Goal: Complete application form: Complete application form

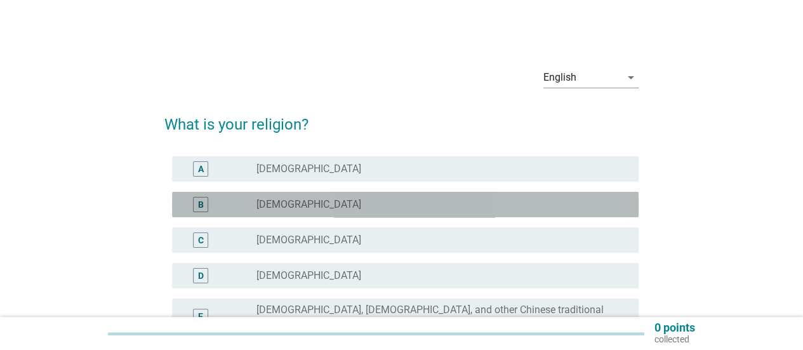
click at [248, 203] on div "B" at bounding box center [219, 204] width 74 height 15
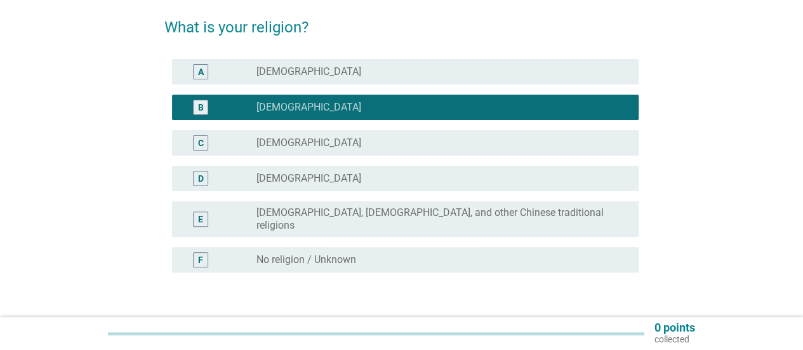
scroll to position [175, 0]
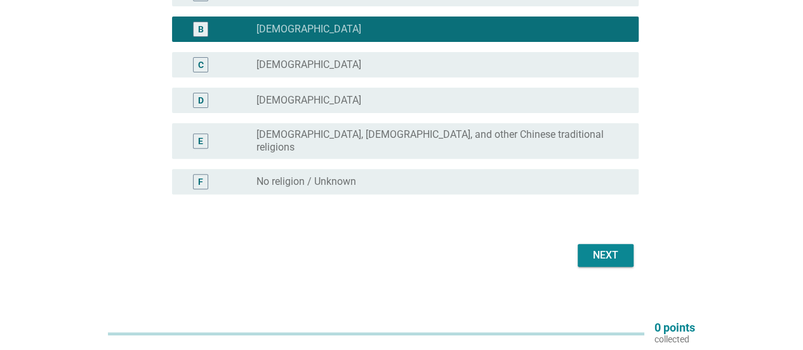
click at [597, 248] on div "Next" at bounding box center [606, 255] width 36 height 15
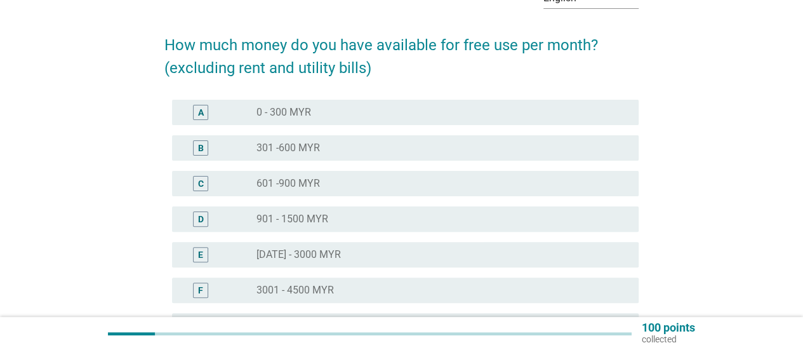
scroll to position [81, 0]
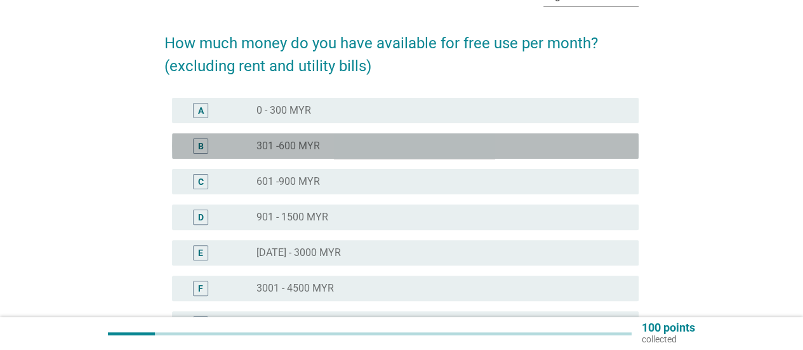
click at [424, 144] on div "radio_button_unchecked 301 -600 MYR" at bounding box center [438, 146] width 362 height 13
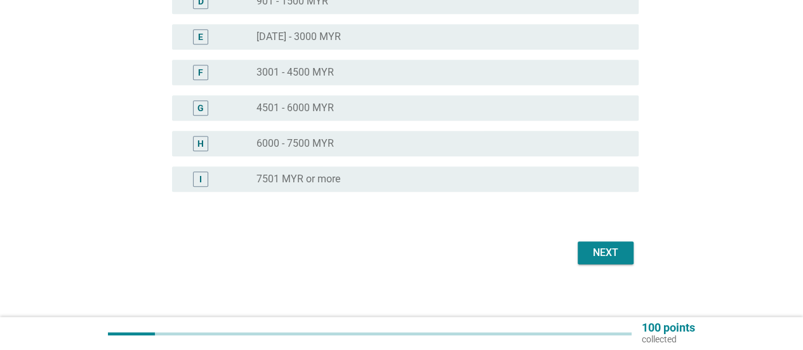
scroll to position [305, 0]
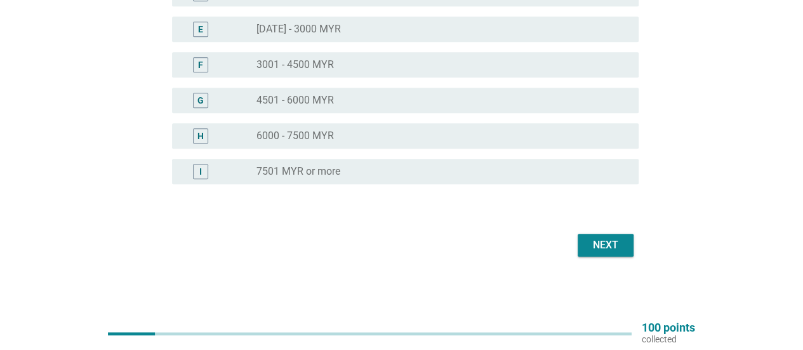
click at [616, 256] on div "Next" at bounding box center [401, 245] width 474 height 30
click at [616, 251] on div "Next" at bounding box center [606, 244] width 36 height 15
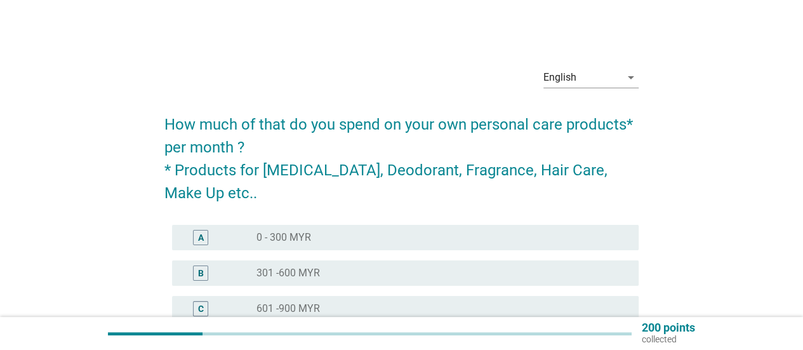
scroll to position [56, 0]
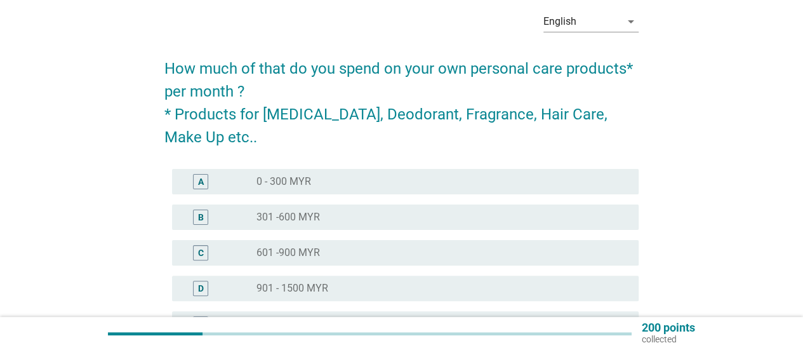
click at [360, 180] on div "radio_button_unchecked 0 - 300 MYR" at bounding box center [438, 181] width 362 height 13
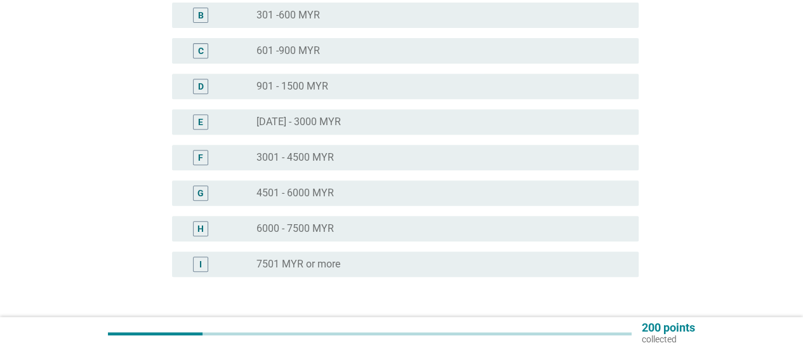
scroll to position [350, 0]
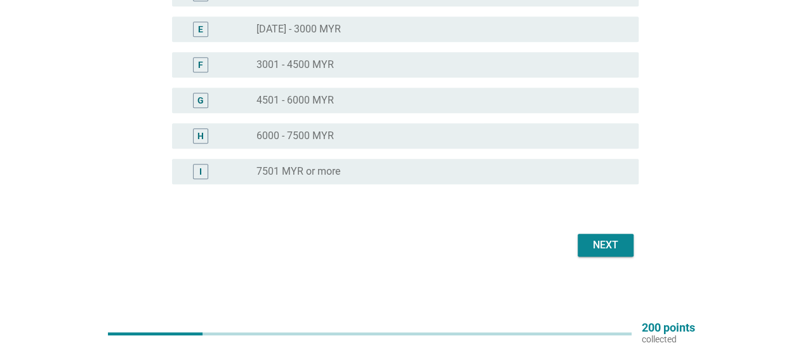
click at [592, 239] on div "Next" at bounding box center [606, 244] width 36 height 15
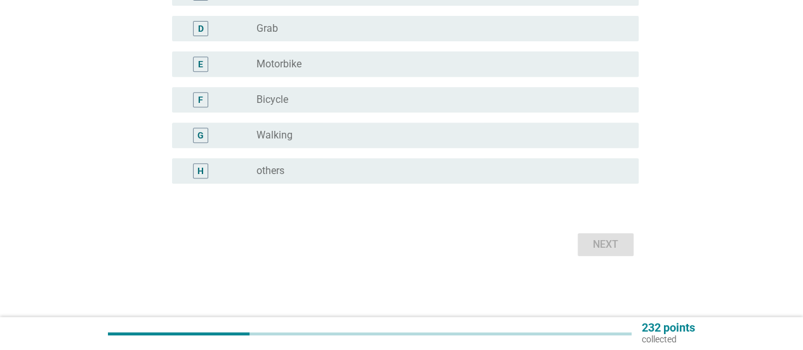
scroll to position [0, 0]
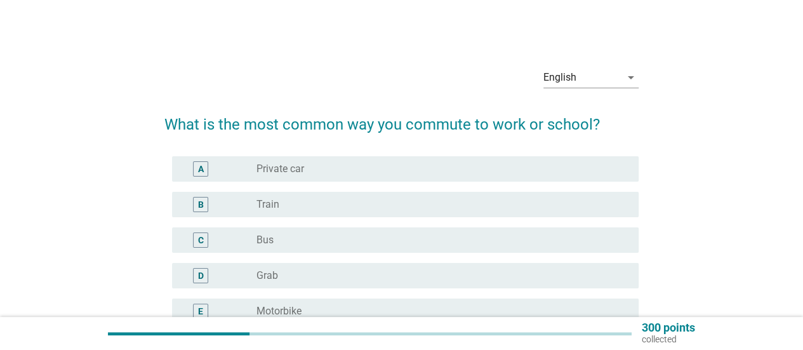
click at [479, 150] on form "What is the most common way you commute to work or school? A radio_button_unche…" at bounding box center [401, 303] width 474 height 406
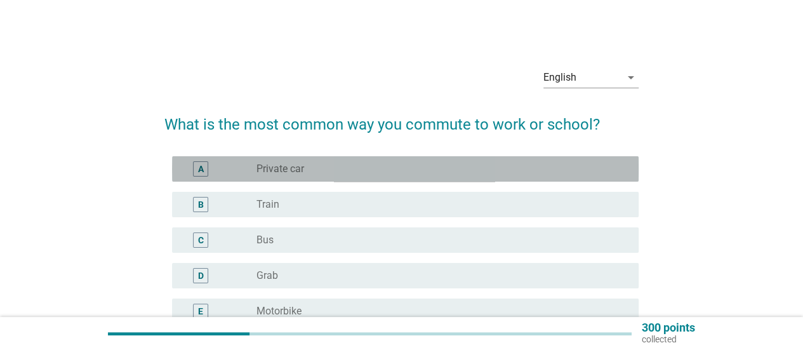
click at [476, 161] on div "A radio_button_unchecked Private car" at bounding box center [405, 168] width 467 height 25
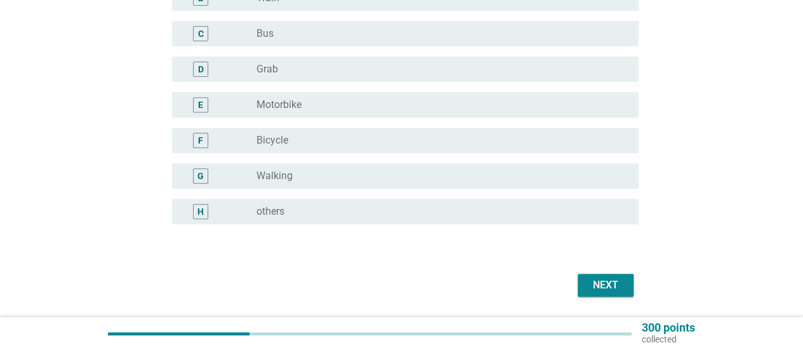
scroll to position [207, 0]
click at [585, 279] on button "Next" at bounding box center [606, 284] width 56 height 23
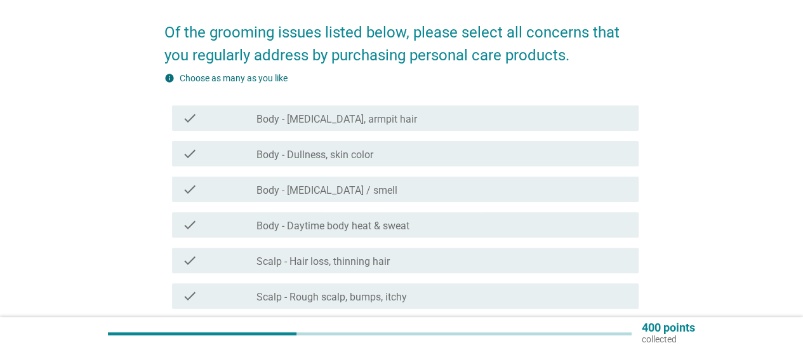
scroll to position [97, 0]
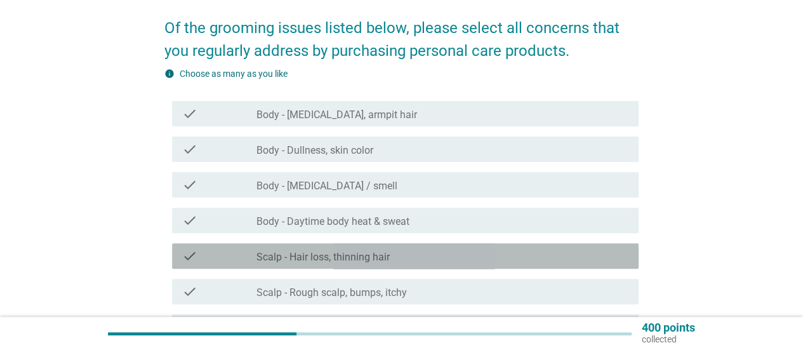
click at [522, 256] on div "check_box_outline_blank Scalp - Hair loss, thinning hair" at bounding box center [443, 255] width 372 height 15
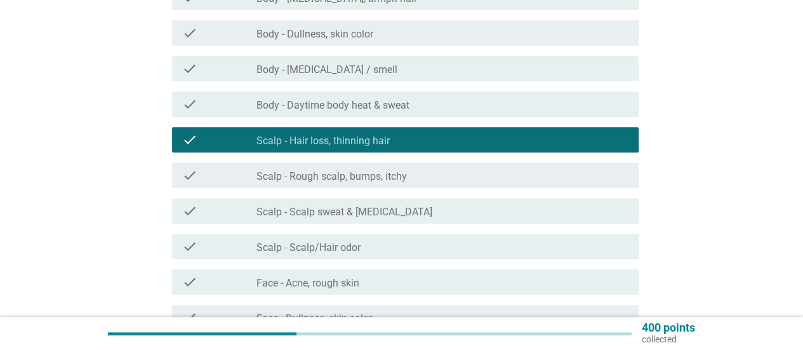
scroll to position [218, 0]
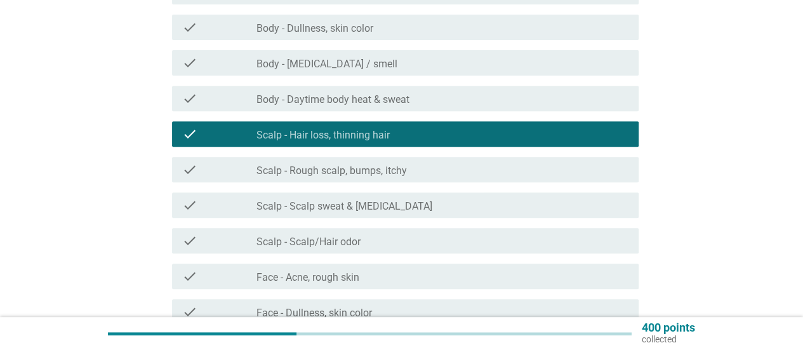
drag, startPoint x: 527, startPoint y: 172, endPoint x: 543, endPoint y: 203, distance: 34.4
click at [527, 173] on div "check_box_outline_blank Scalp - Rough scalp, bumps, itchy" at bounding box center [443, 169] width 372 height 15
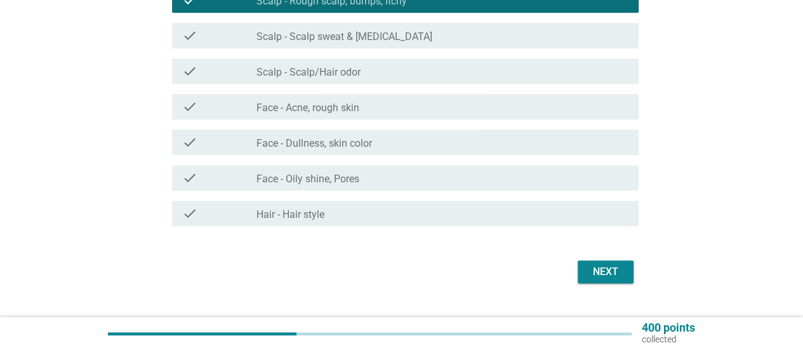
scroll to position [415, 0]
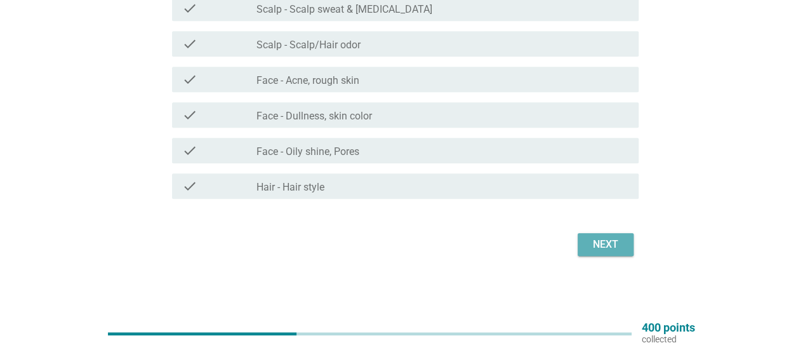
click at [595, 247] on div "Next" at bounding box center [606, 244] width 36 height 15
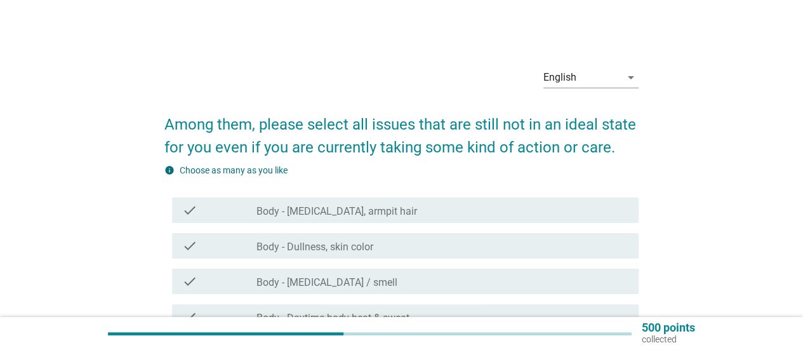
scroll to position [124, 0]
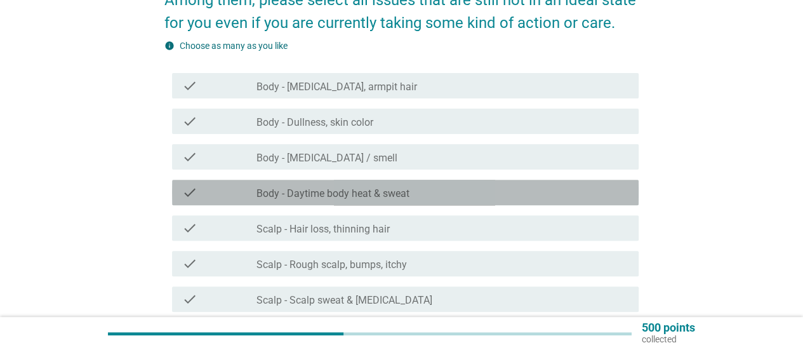
click at [532, 196] on div "check_box_outline_blank Body - Daytime body heat & sweat" at bounding box center [443, 192] width 372 height 15
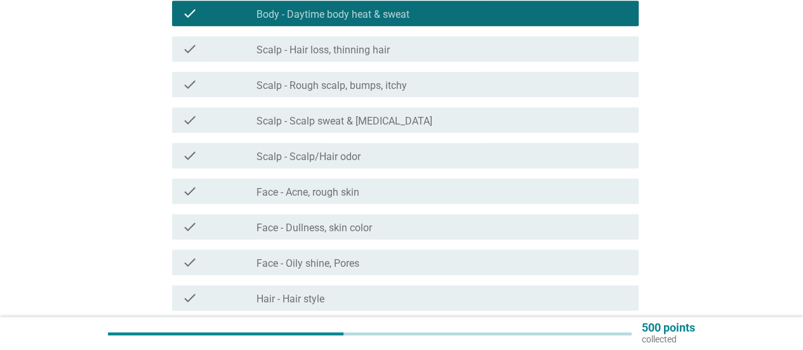
scroll to position [415, 0]
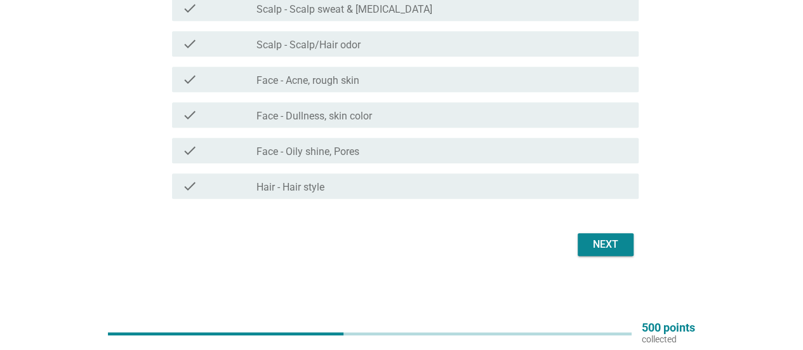
click at [595, 237] on div "Next" at bounding box center [606, 244] width 36 height 15
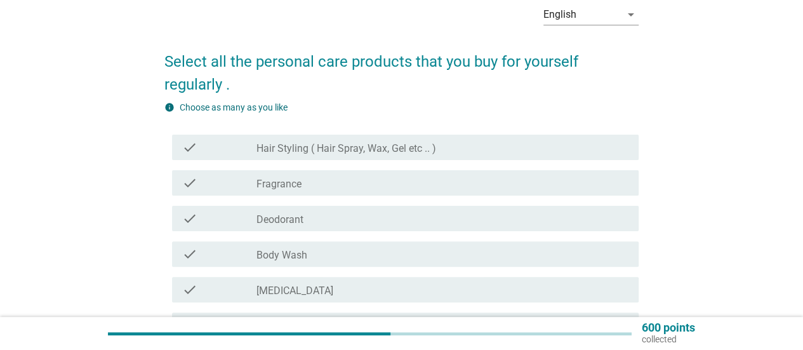
scroll to position [63, 0]
click at [577, 233] on div "check check_box_outline_blank Deodorant" at bounding box center [401, 218] width 474 height 36
click at [571, 238] on div "check check_box_outline_blank Body Wash" at bounding box center [401, 254] width 474 height 36
click at [564, 247] on div "check_box_outline_blank Body Wash" at bounding box center [443, 253] width 372 height 15
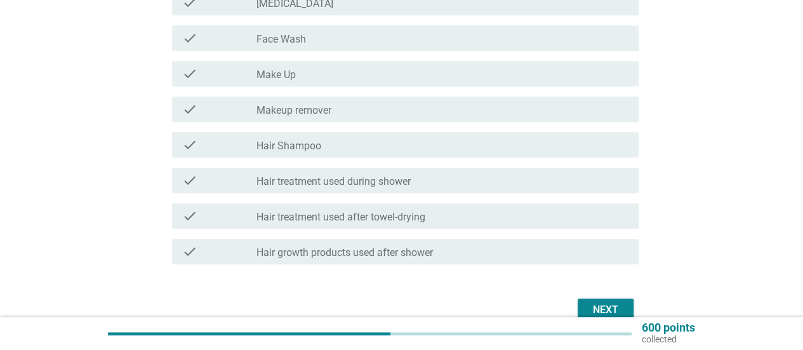
scroll to position [415, 0]
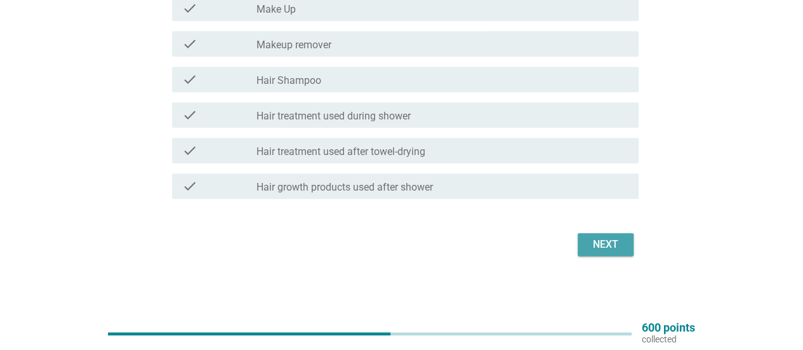
click at [584, 244] on button "Next" at bounding box center [606, 244] width 56 height 23
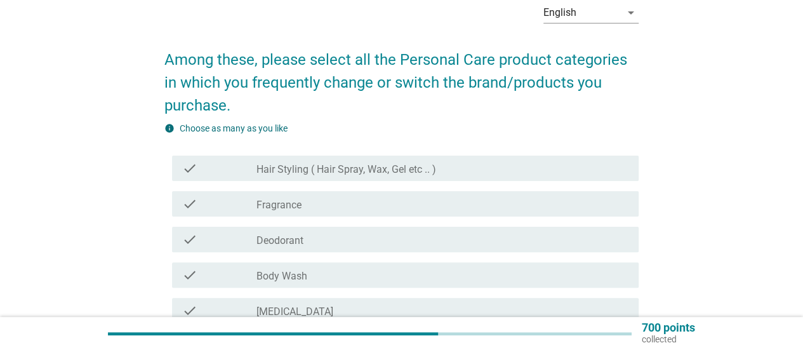
scroll to position [65, 0]
click at [553, 194] on div "check check_box_outline_blank Fragrance" at bounding box center [405, 202] width 467 height 25
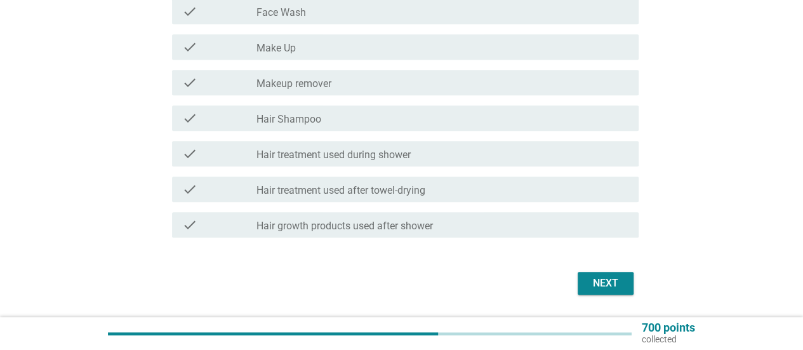
scroll to position [438, 0]
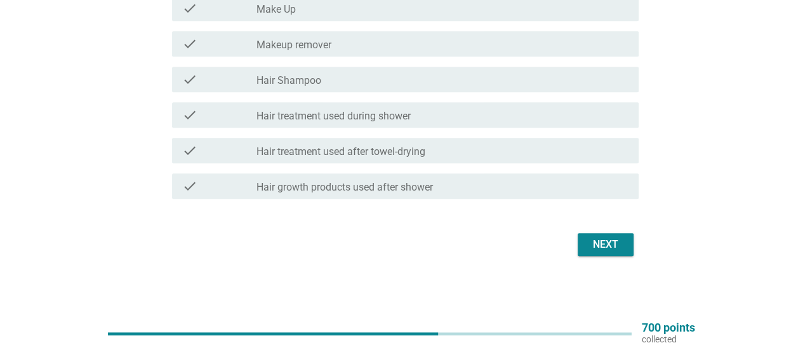
click at [588, 248] on div "Next" at bounding box center [606, 244] width 36 height 15
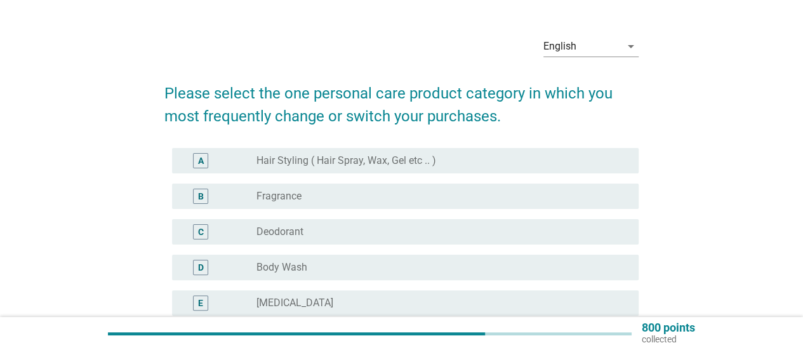
scroll to position [32, 0]
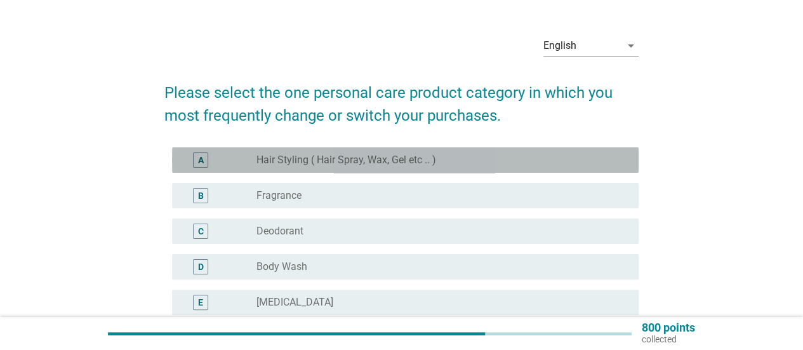
click at [524, 168] on div "A radio_button_unchecked Hair Styling ( Hair Spray, Wax, Gel etc .. )" at bounding box center [405, 159] width 467 height 25
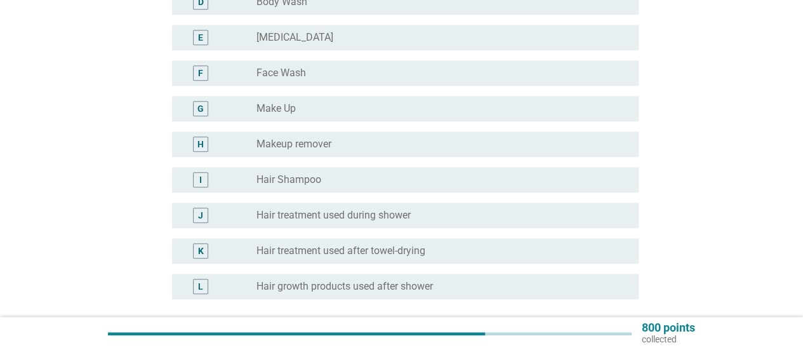
scroll to position [411, 0]
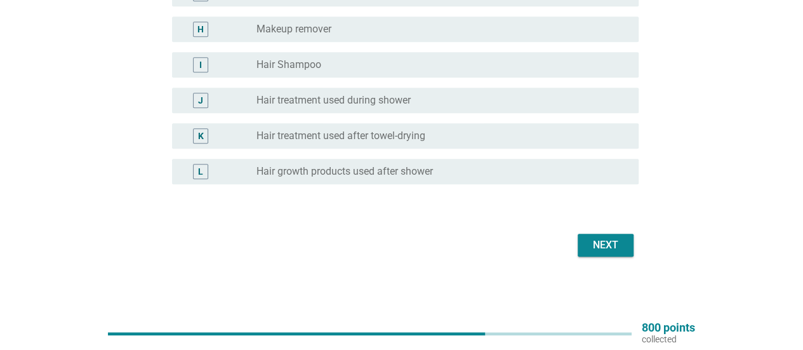
click at [594, 255] on button "Next" at bounding box center [606, 245] width 56 height 23
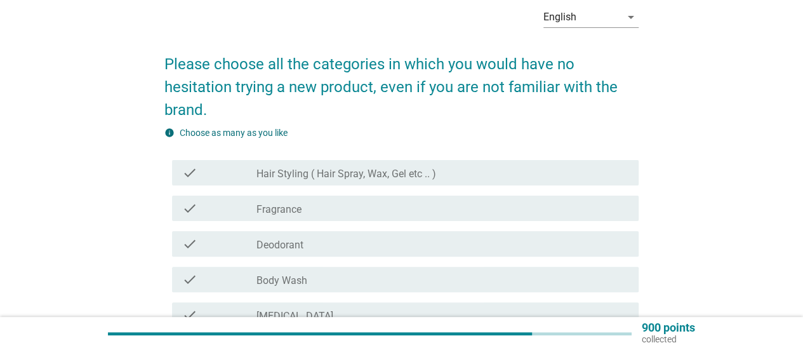
scroll to position [61, 0]
click at [531, 164] on div "check_box_outline_blank Hair Styling ( Hair Spray, Wax, Gel etc .. )" at bounding box center [443, 171] width 372 height 15
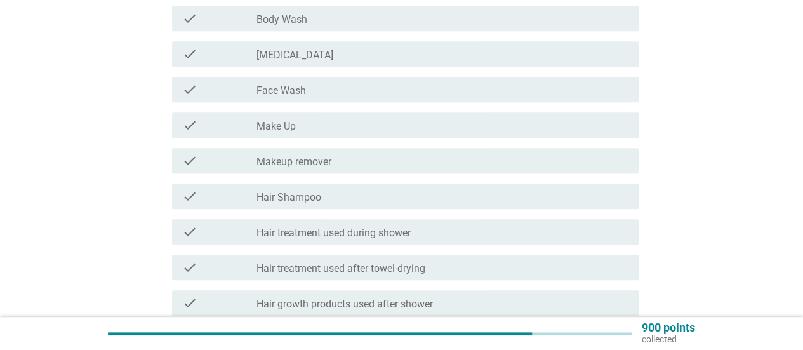
scroll to position [438, 0]
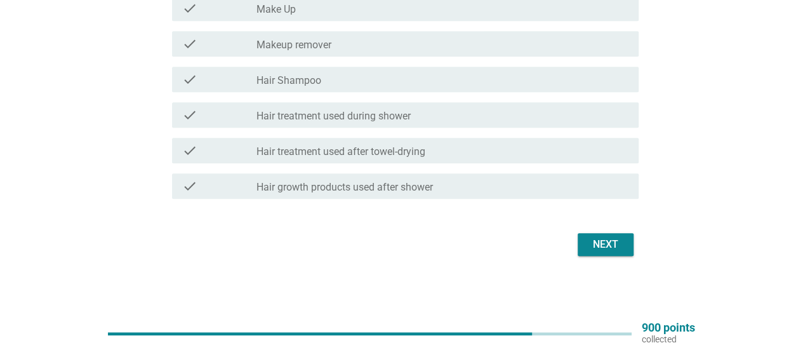
click at [598, 236] on button "Next" at bounding box center [606, 244] width 56 height 23
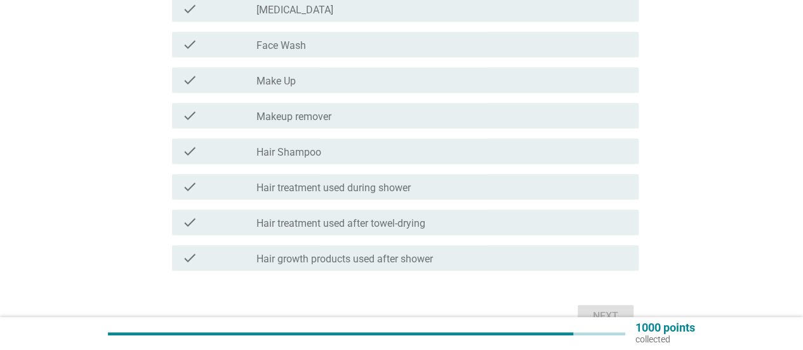
scroll to position [344, 0]
click at [553, 187] on div "check_box_outline_blank Hair treatment used during shower" at bounding box center [443, 185] width 372 height 15
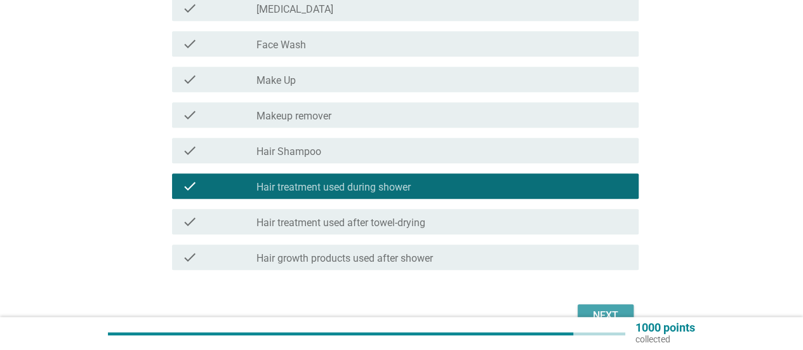
click at [597, 309] on div "Next" at bounding box center [606, 315] width 36 height 15
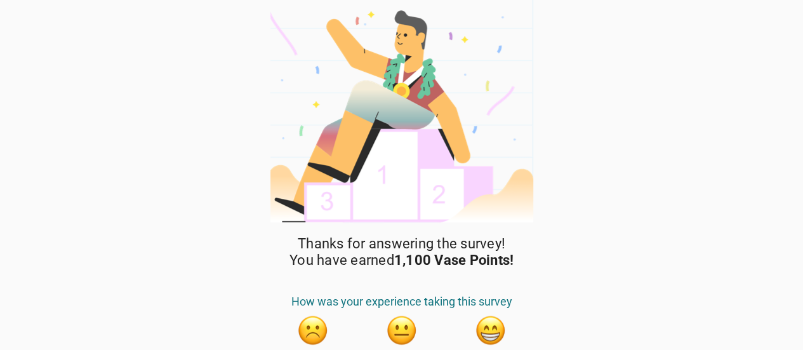
scroll to position [52, 0]
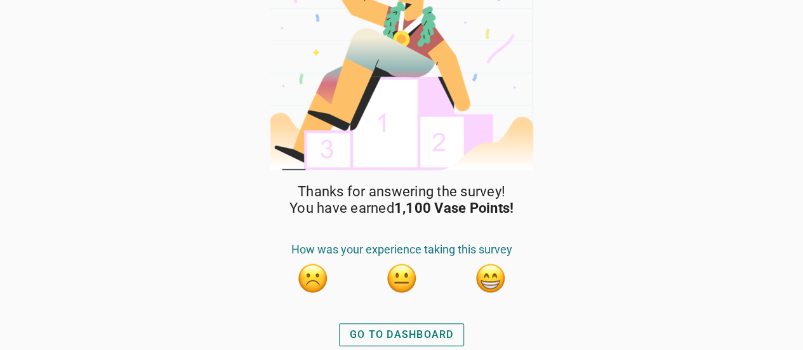
click at [490, 281] on button "button" at bounding box center [491, 278] width 32 height 32
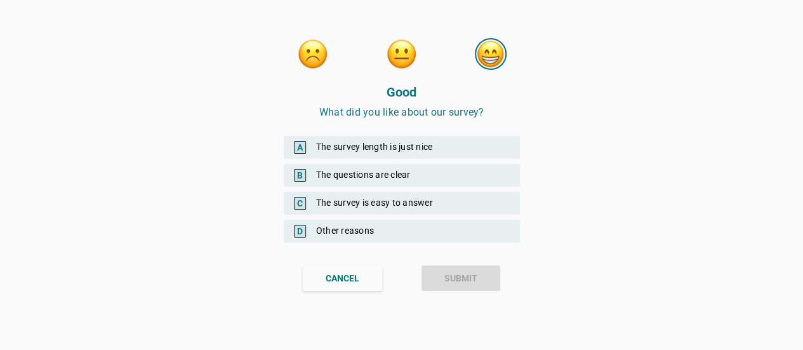
click at [471, 145] on div "A The survey length is just nice" at bounding box center [402, 147] width 236 height 23
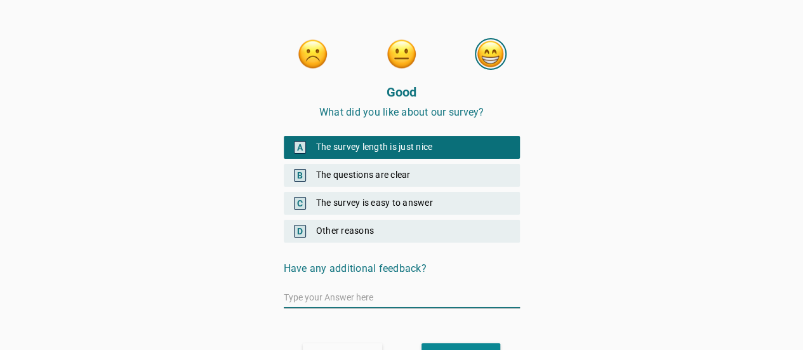
scroll to position [27, 0]
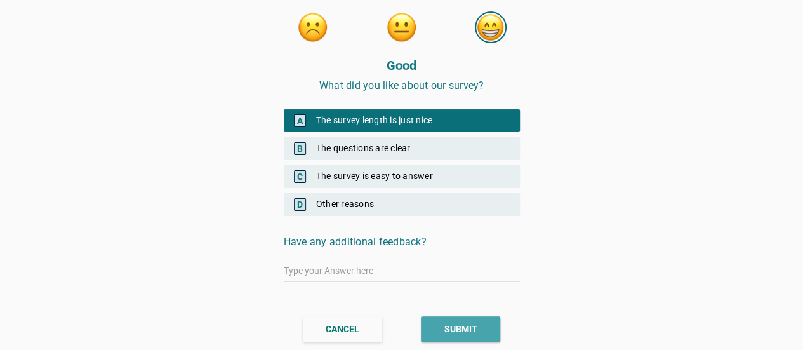
click at [450, 332] on div "SUBMIT" at bounding box center [460, 329] width 33 height 13
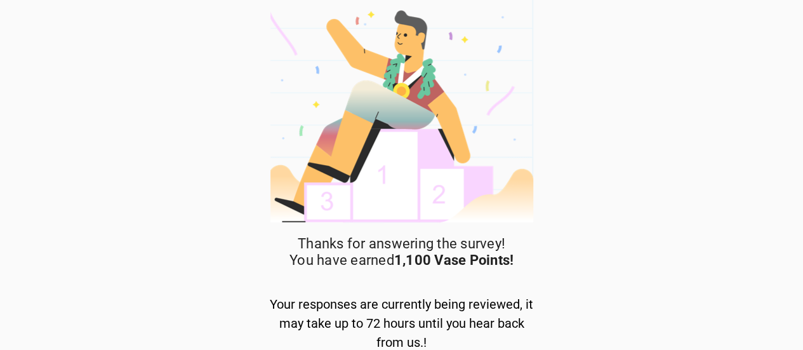
scroll to position [57, 0]
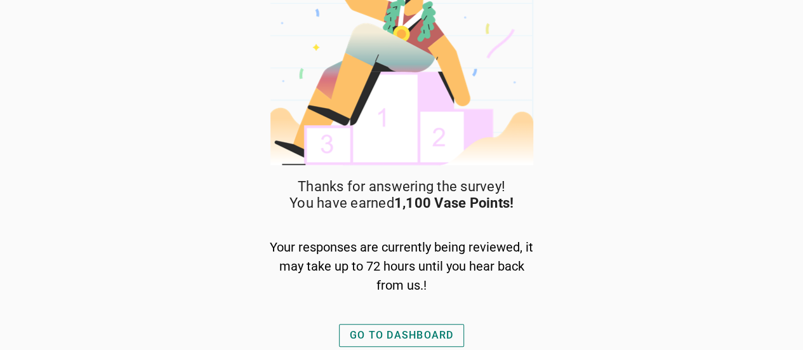
click at [441, 337] on div "GO TO DASHBOARD" at bounding box center [402, 335] width 104 height 15
